Goal: Entertainment & Leisure: Browse casually

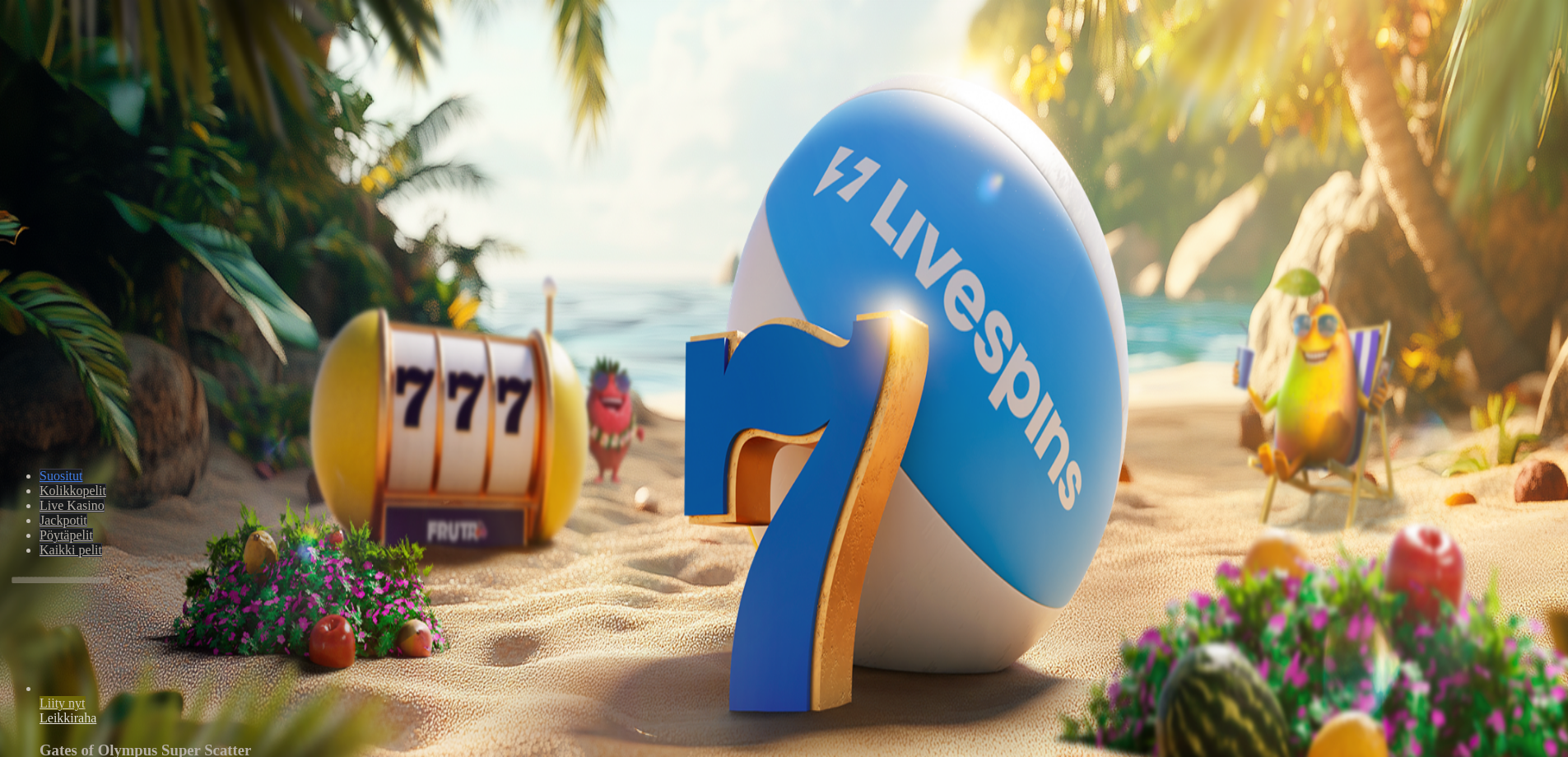
drag, startPoint x: 75, startPoint y: 181, endPoint x: 147, endPoint y: 124, distance: 91.8
click at [94, 66] on span "Kirjaudu" at bounding box center [114, 59] width 41 height 13
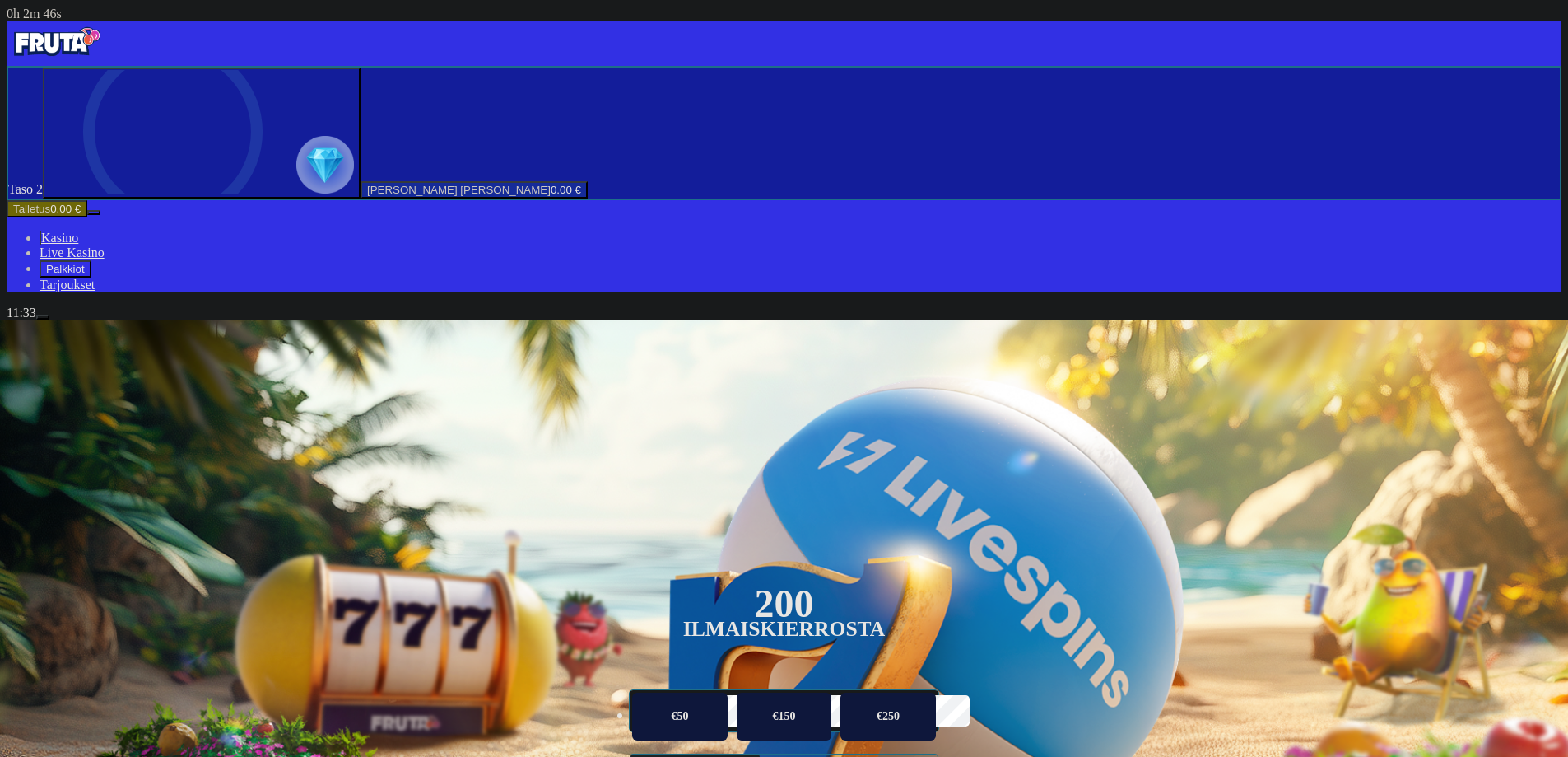
click at [78, 275] on span "Palkkiot" at bounding box center [66, 269] width 39 height 13
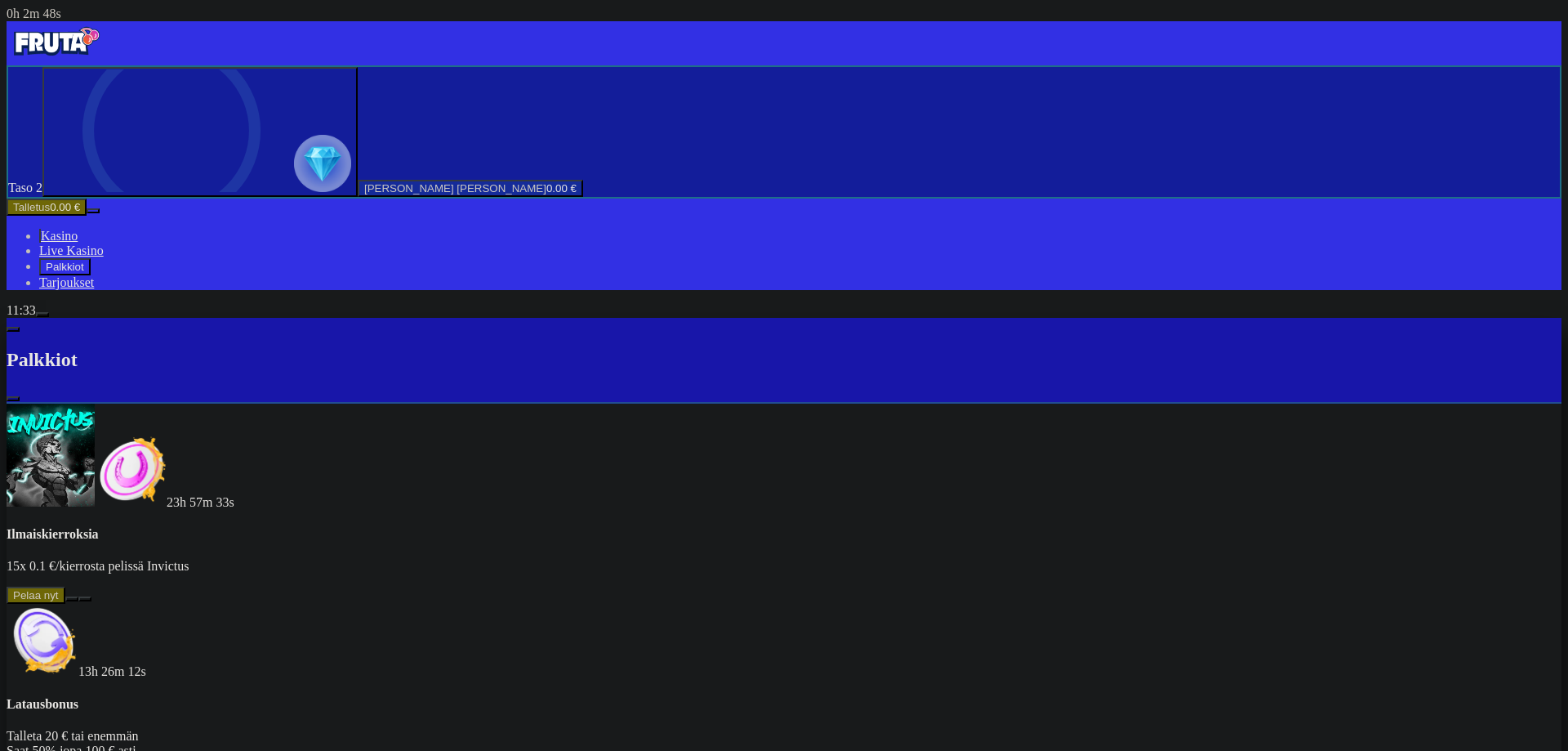
click at [79, 597] on button at bounding box center [72, 598] width 13 height 5
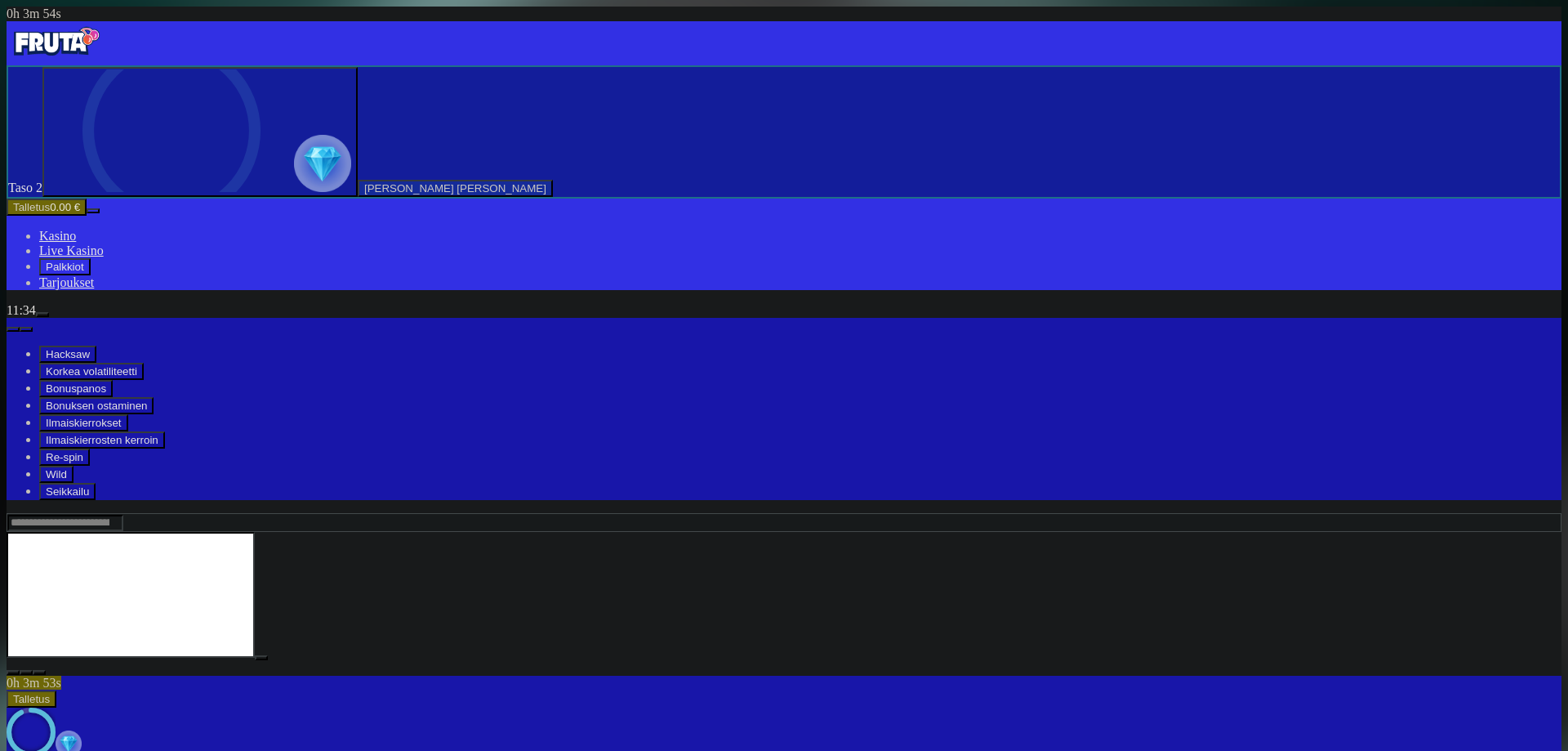
click at [102, 58] on img "Primary" at bounding box center [56, 41] width 98 height 41
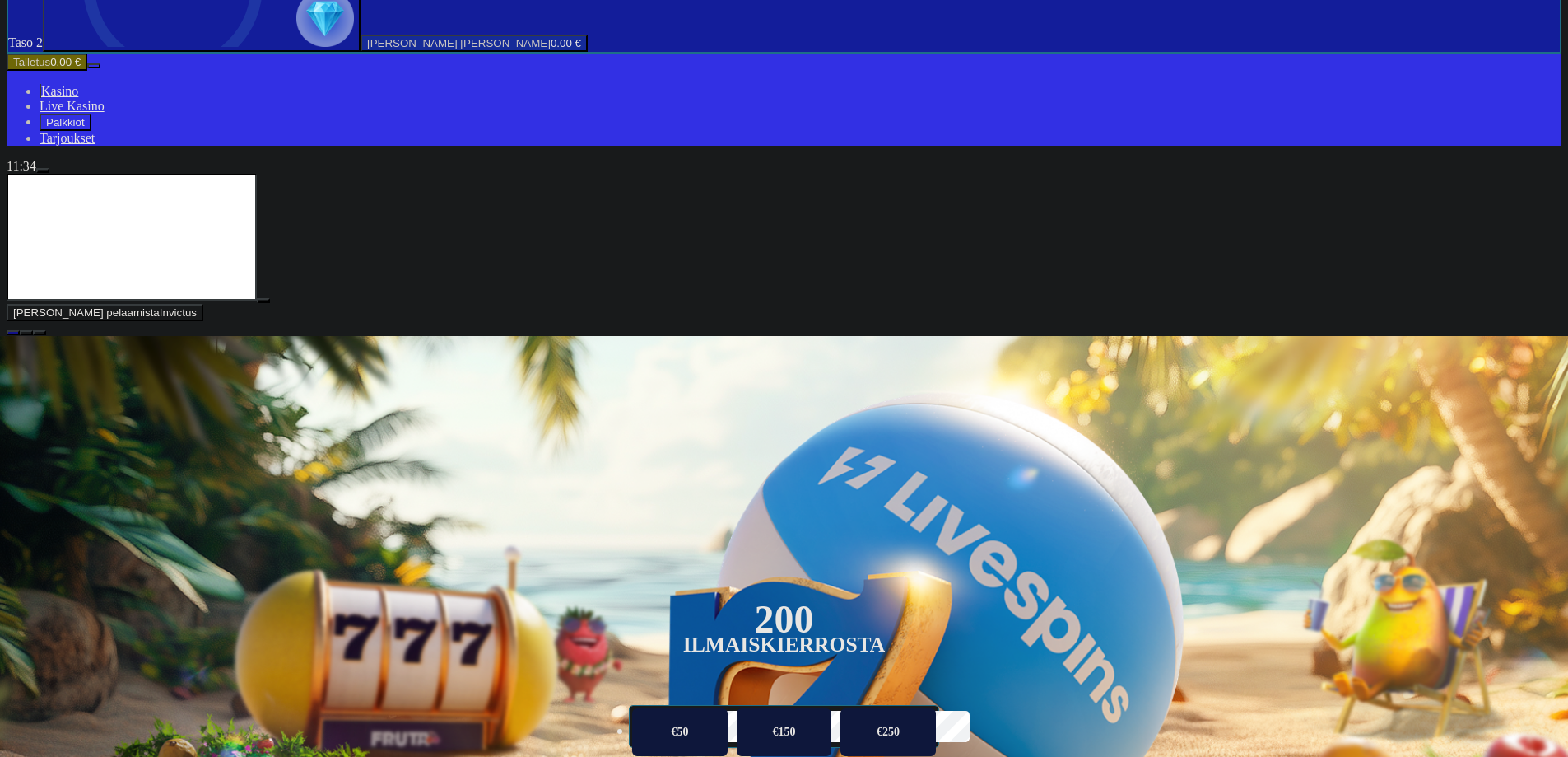
scroll to position [164, 0]
